Goal: Task Accomplishment & Management: Complete application form

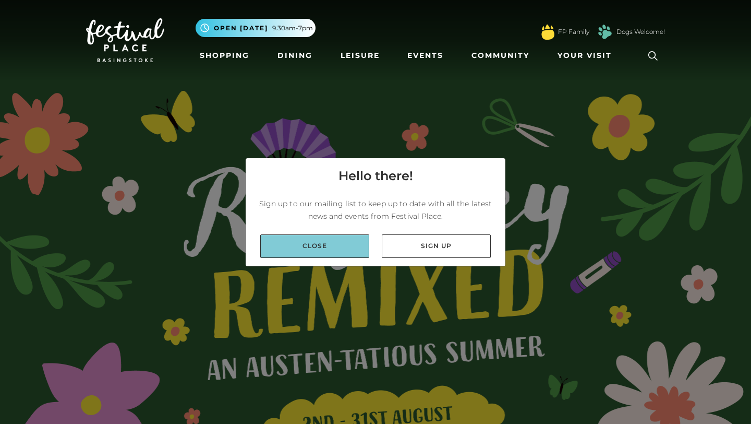
click at [341, 243] on link "Close" at bounding box center [314, 245] width 109 height 23
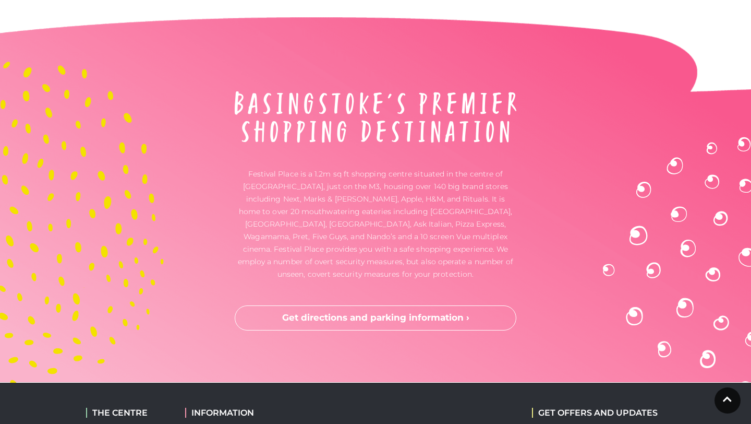
scroll to position [3101, 0]
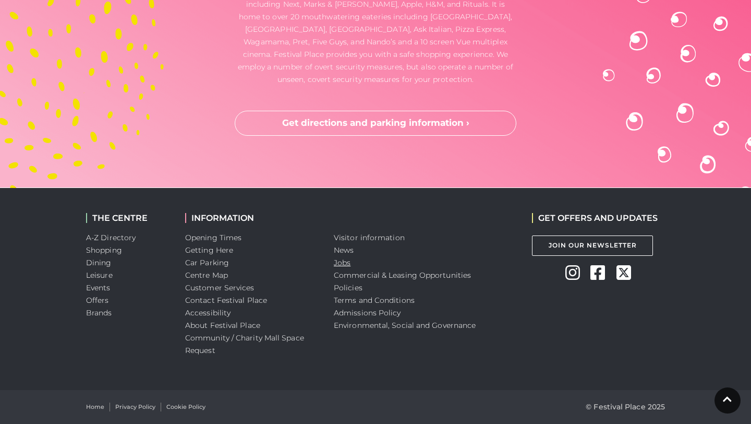
click at [343, 259] on link "Jobs" at bounding box center [342, 262] width 17 height 9
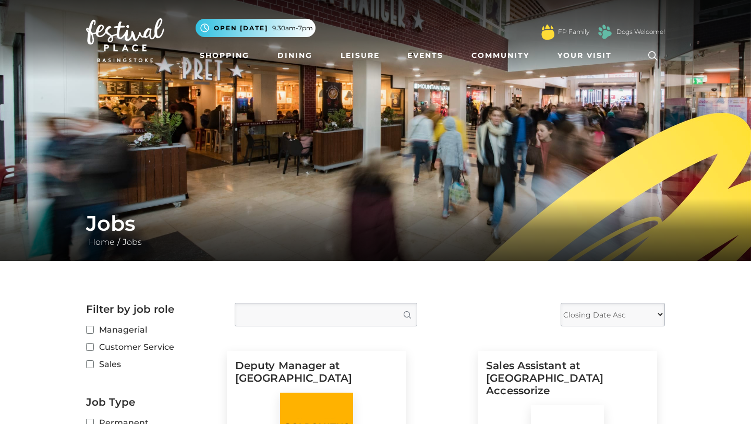
scroll to position [137, 0]
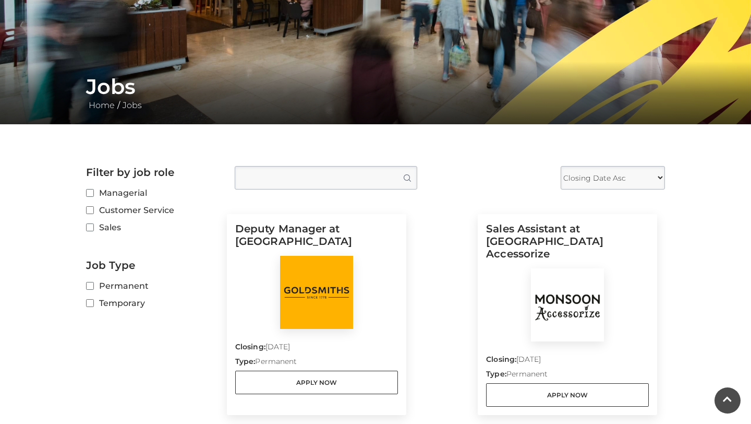
click at [103, 227] on label "Sales" at bounding box center [152, 227] width 133 height 13
click at [93, 227] on input "Sales" at bounding box center [89, 227] width 7 height 7
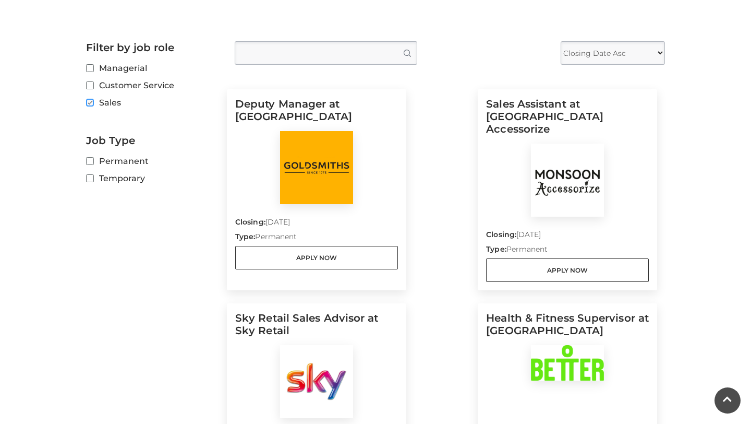
scroll to position [77, 0]
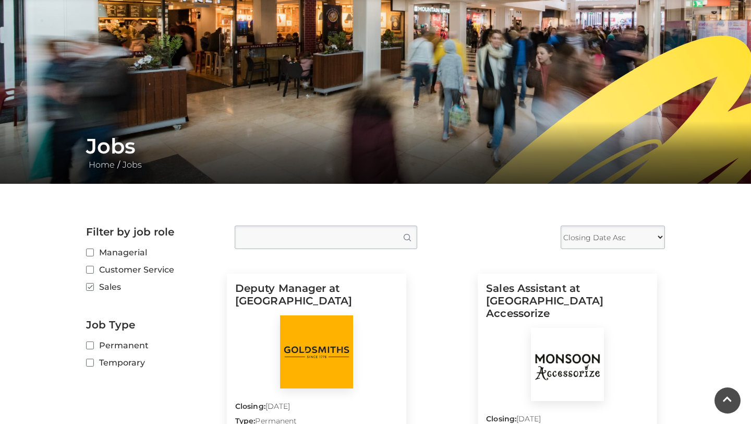
click at [94, 286] on label "Sales" at bounding box center [152, 286] width 133 height 13
click at [93, 286] on input "Sales" at bounding box center [89, 287] width 7 height 7
checkbox input "false"
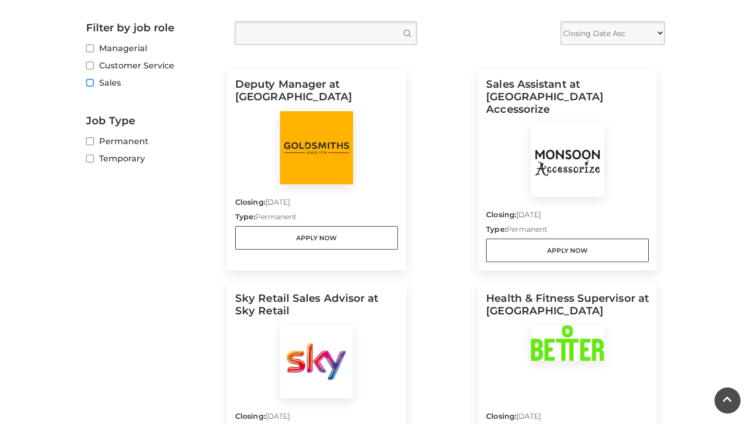
scroll to position [264, 0]
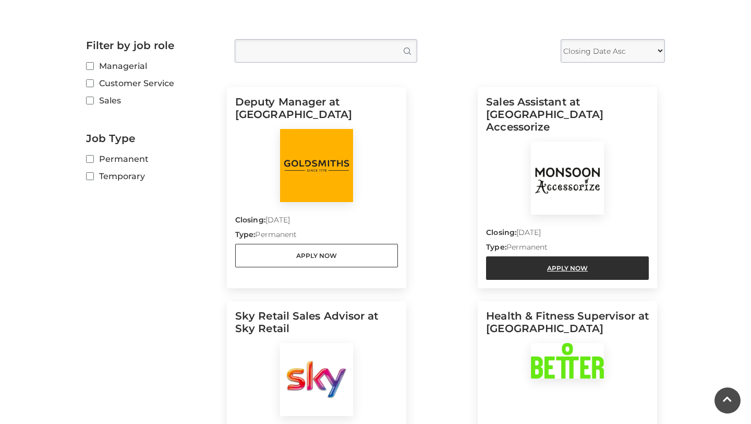
click at [520, 256] on link "Apply Now" at bounding box center [567, 267] width 163 height 23
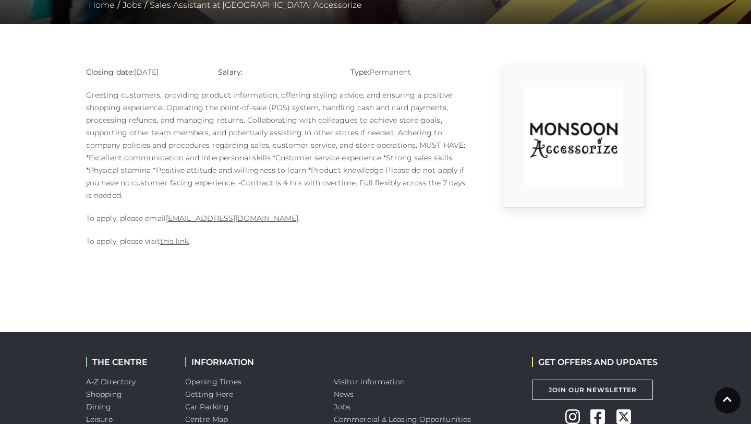
scroll to position [259, 0]
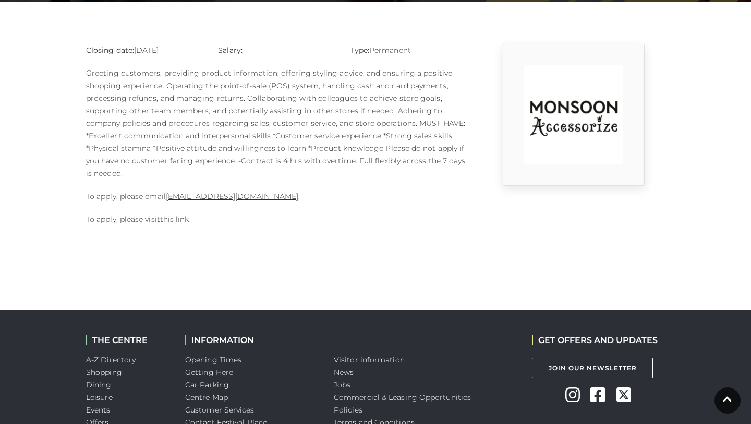
click at [176, 217] on link "this link" at bounding box center [174, 218] width 29 height 9
